Goal: Transaction & Acquisition: Subscribe to service/newsletter

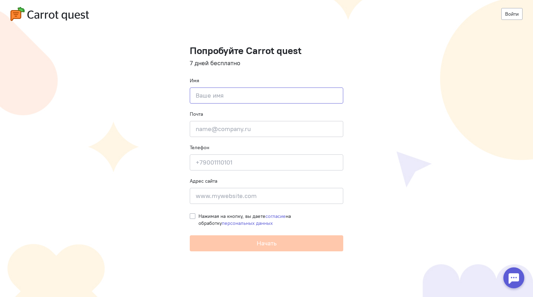
click at [211, 97] on input at bounding box center [266, 96] width 153 height 16
click at [237, 93] on input at bounding box center [266, 96] width 153 height 16
type input "Dmitriy Pozdnyakov"
type input "d_pozdnyakov@hotmail.com"
type input "+79069115555"
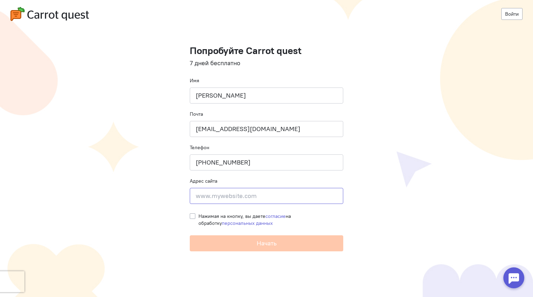
type input "21с2 Рождественский бульвар"
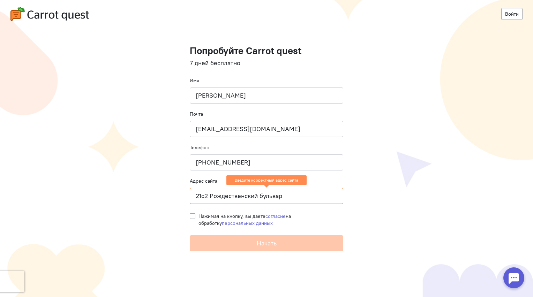
drag, startPoint x: 288, startPoint y: 197, endPoint x: 148, endPoint y: 190, distance: 140.0
click at [148, 190] on cq-registration "Войти Попробуйте Carrot quest 7 дней бесплатно Имя Dmitriy Pozdnyakov Почта d_p…" at bounding box center [266, 148] width 533 height 297
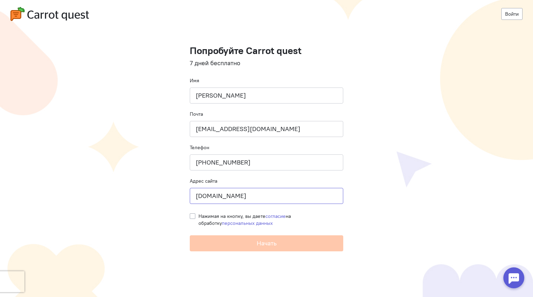
type input "www.rt-solar.ru"
click at [198, 217] on label "Нажимая на кнопку, вы даете согласие на обработку персональных данных" at bounding box center [270, 220] width 145 height 14
click at [191, 217] on input "Нажимая на кнопку, вы даете согласие на обработку персональных данных" at bounding box center [193, 216] width 6 height 6
checkbox input "true"
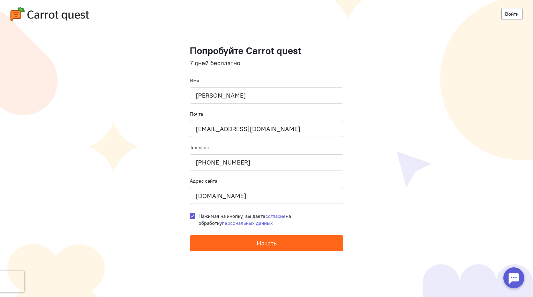
click at [269, 248] on button "Начать" at bounding box center [266, 243] width 153 height 16
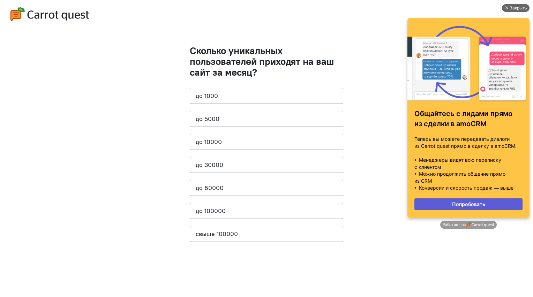
click at [516, 9] on div "Закрыть" at bounding box center [518, 8] width 17 height 8
